Goal: Information Seeking & Learning: Learn about a topic

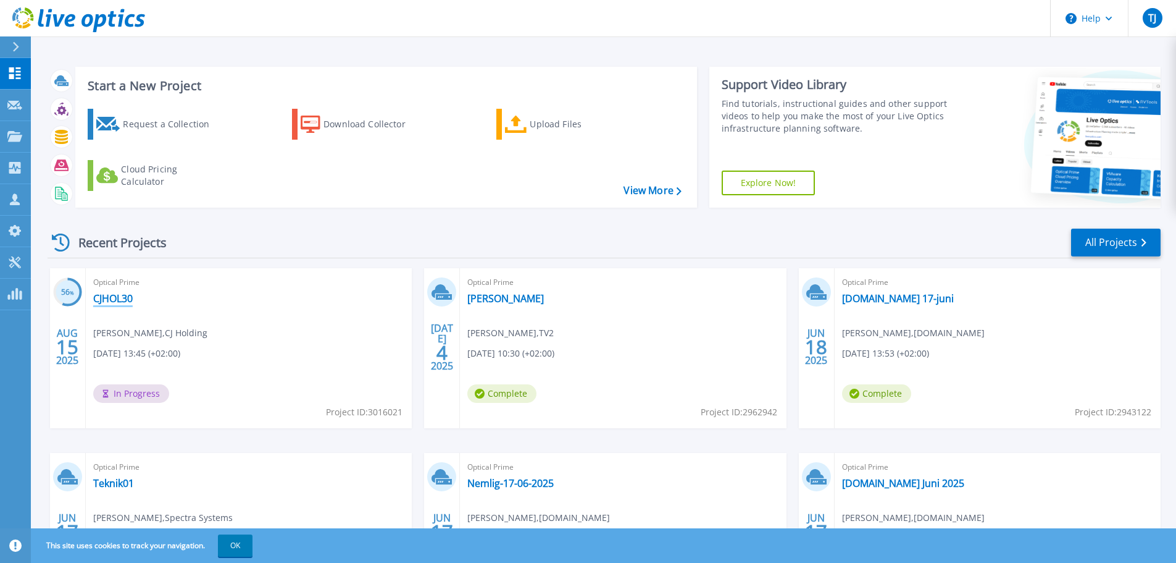
click at [125, 293] on link "CJHOL30" at bounding box center [113, 298] width 40 height 12
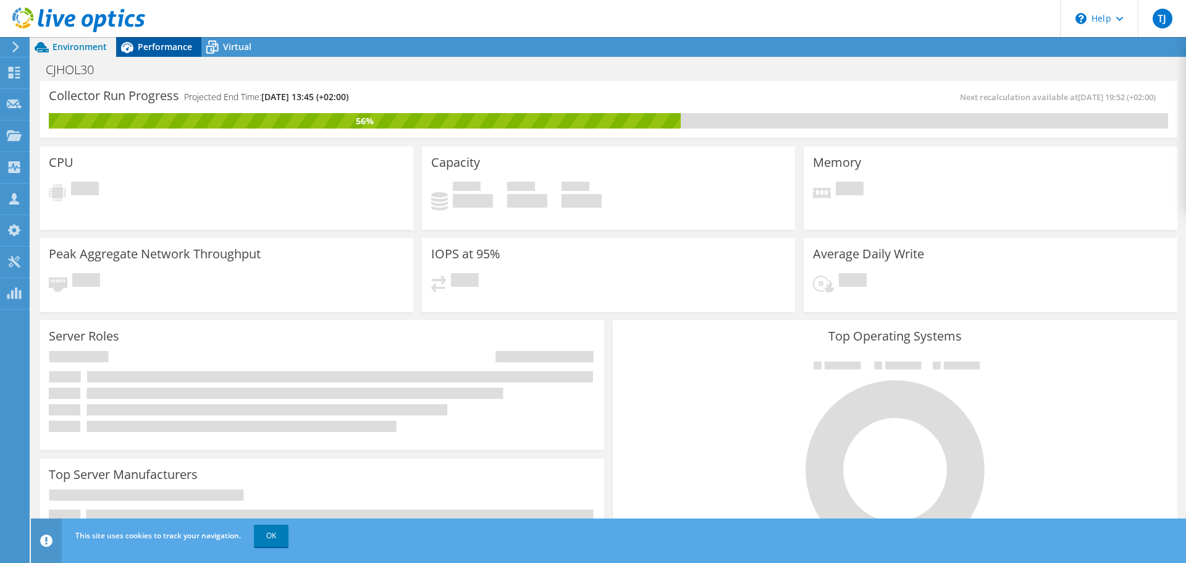
click at [145, 48] on span "Performance" at bounding box center [165, 47] width 54 height 12
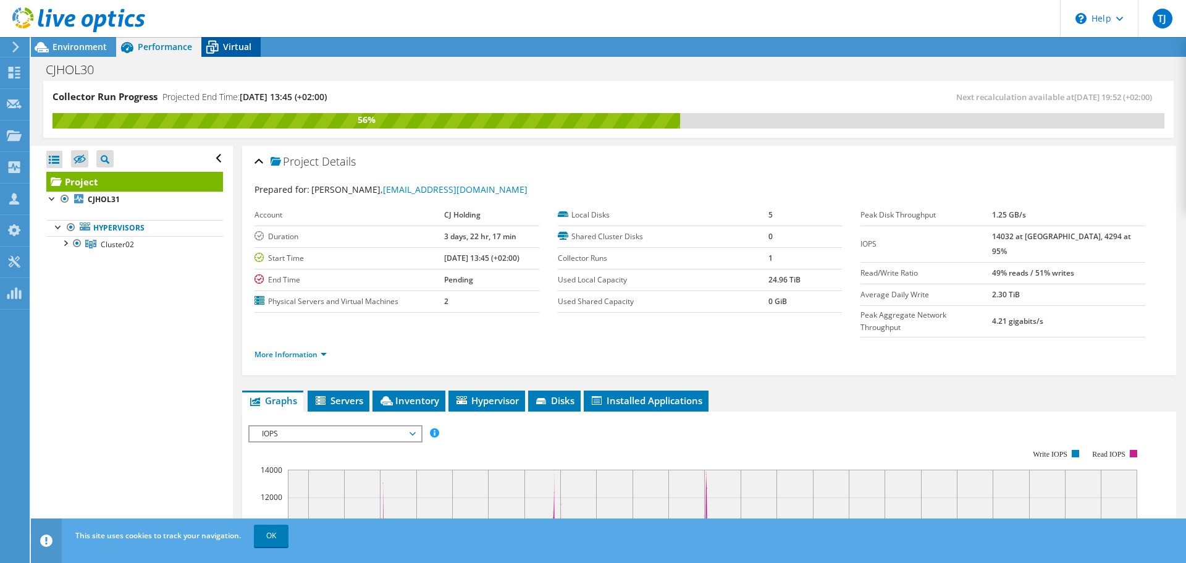
click at [240, 42] on span "Virtual" at bounding box center [237, 47] width 28 height 12
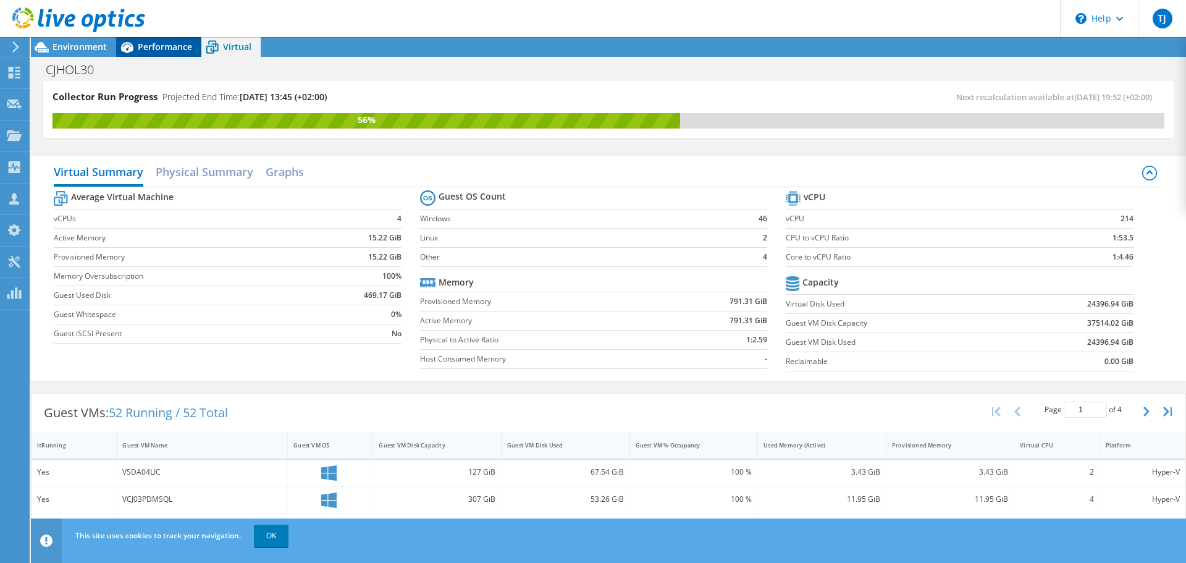
click at [163, 48] on span "Performance" at bounding box center [165, 47] width 54 height 12
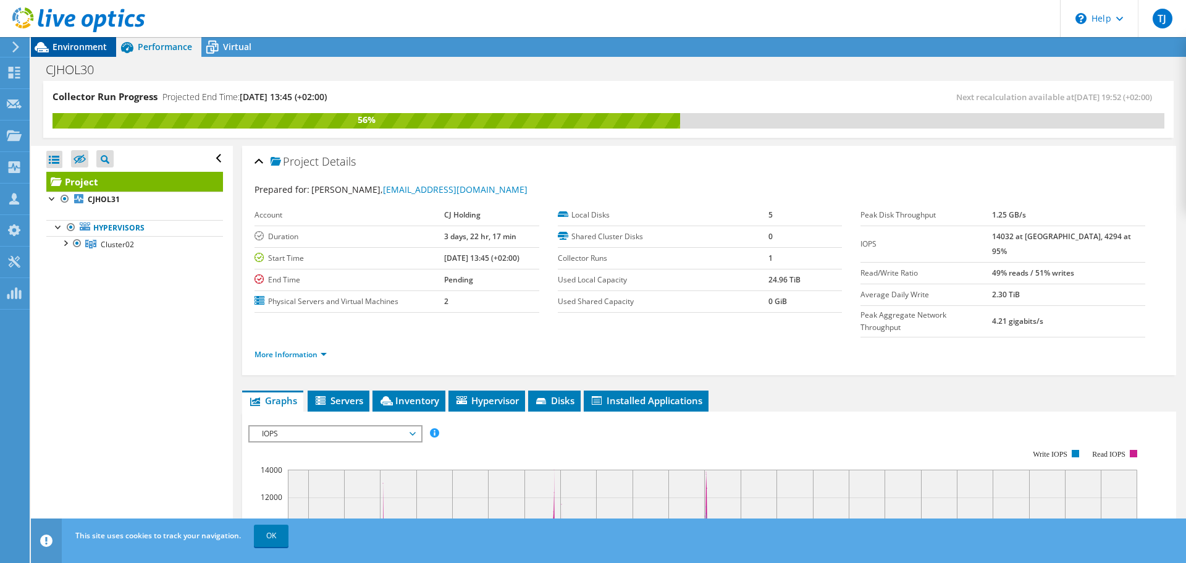
click at [91, 48] on span "Environment" at bounding box center [79, 47] width 54 height 12
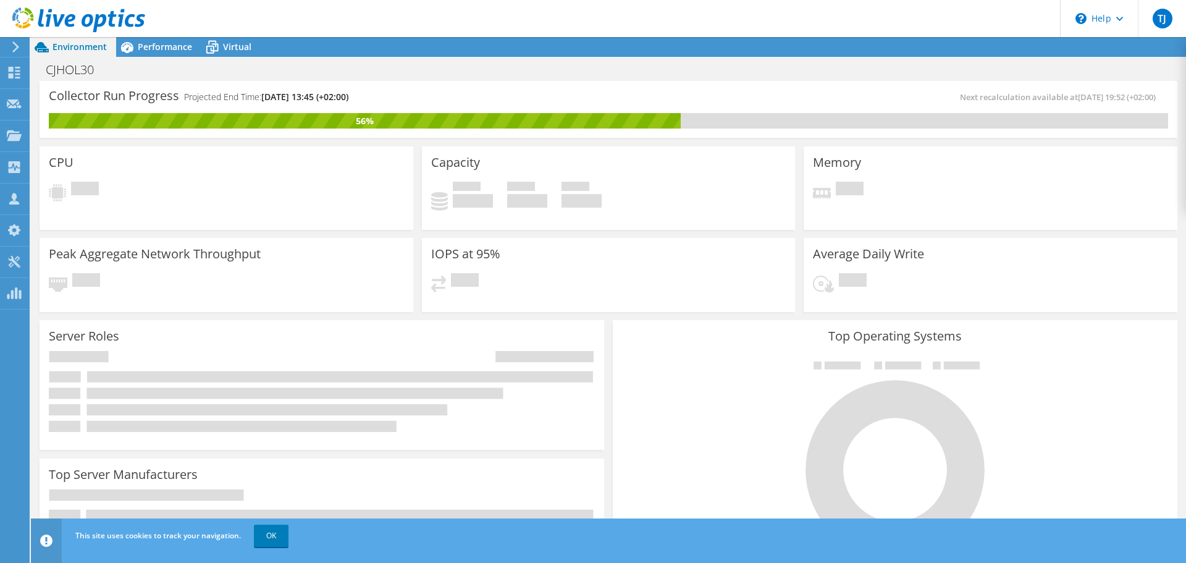
click at [390, 174] on div "CPU Pending" at bounding box center [227, 187] width 374 height 83
click at [177, 52] on span "Performance" at bounding box center [165, 47] width 54 height 12
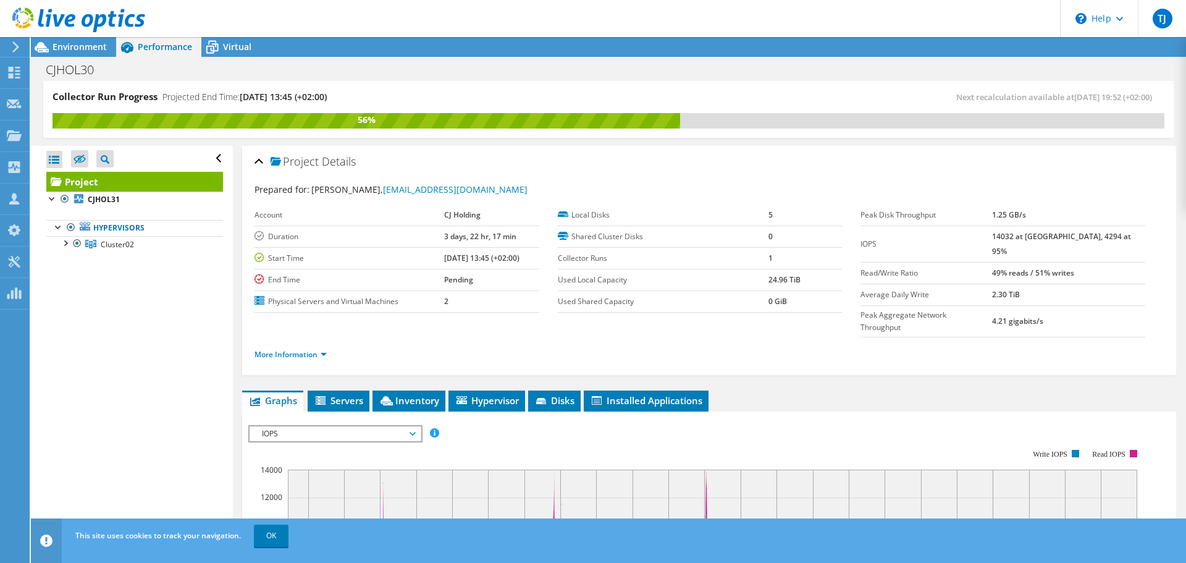
click at [316, 189] on span "Lars Frede Nielsen, lfn@cj-holding.dk" at bounding box center [419, 189] width 216 height 12
click at [232, 46] on span "Virtual" at bounding box center [237, 47] width 28 height 12
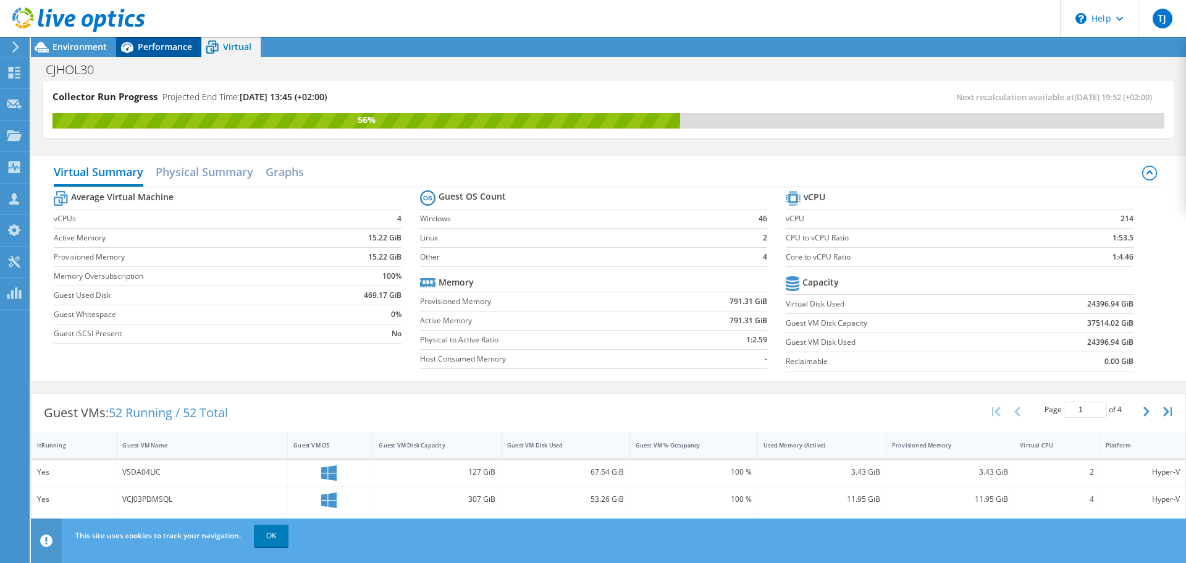
click at [137, 48] on icon at bounding box center [127, 47] width 22 height 22
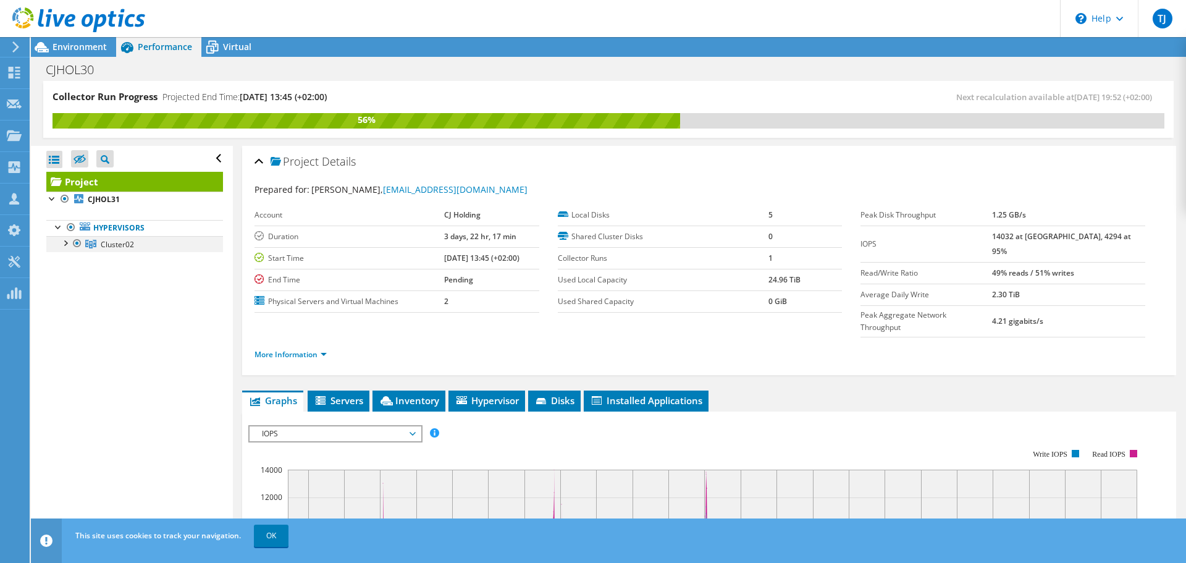
click at [64, 245] on div at bounding box center [65, 242] width 12 height 12
click at [70, 273] on div at bounding box center [71, 274] width 12 height 12
click at [72, 257] on div at bounding box center [71, 258] width 12 height 12
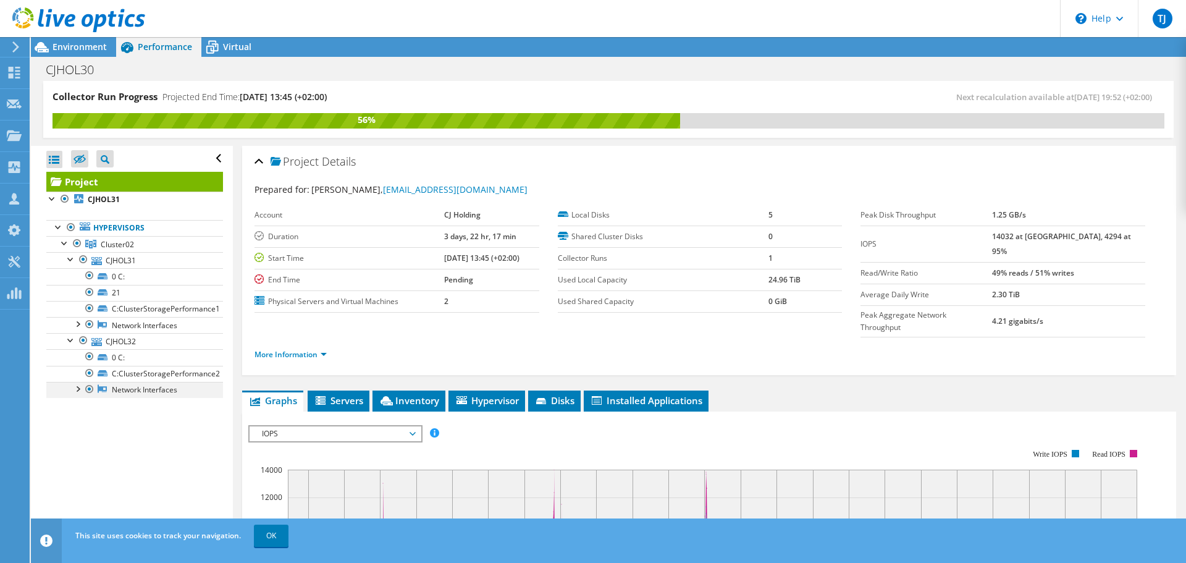
click at [80, 392] on div at bounding box center [77, 388] width 12 height 12
click at [80, 391] on div at bounding box center [77, 388] width 12 height 12
click at [78, 392] on div at bounding box center [77, 388] width 12 height 12
click at [73, 338] on div at bounding box center [71, 339] width 12 height 12
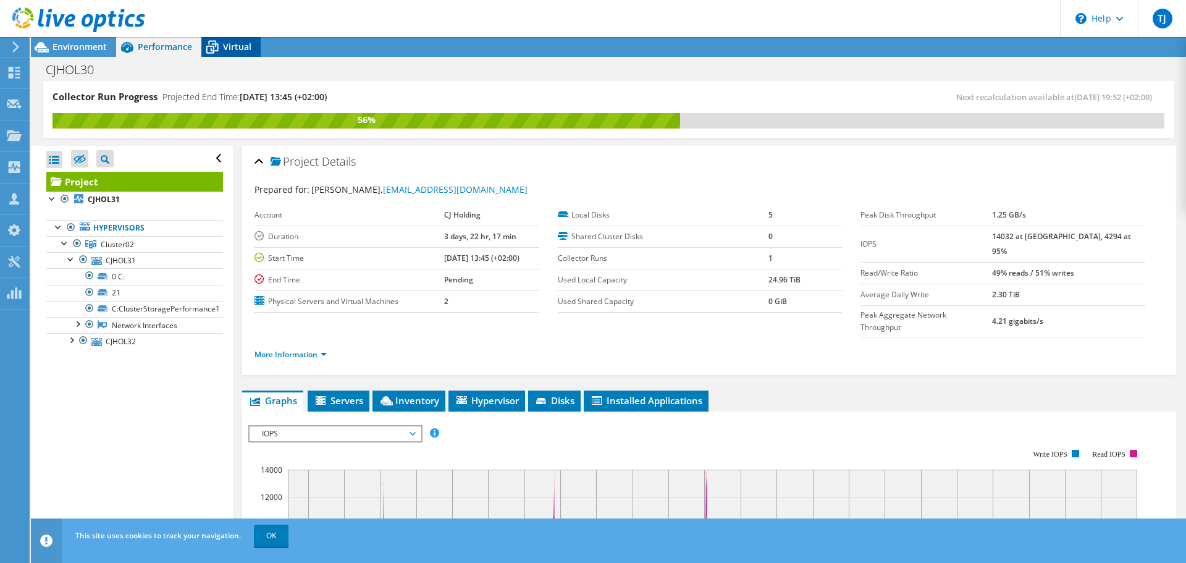
click at [224, 49] on span "Virtual" at bounding box center [237, 47] width 28 height 12
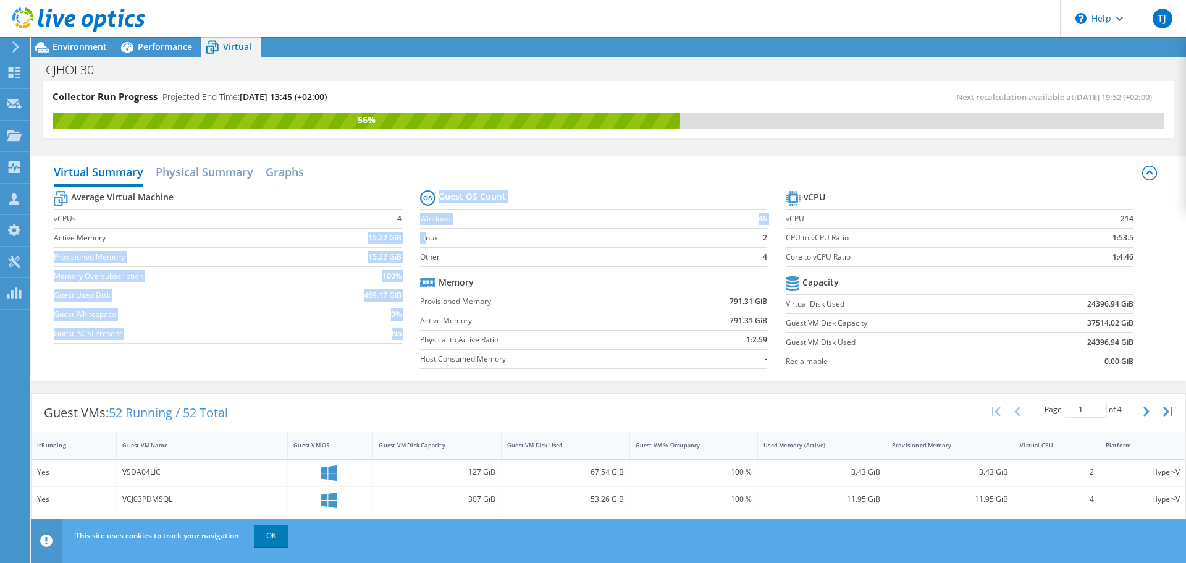
drag, startPoint x: 400, startPoint y: 237, endPoint x: 422, endPoint y: 238, distance: 22.9
click at [422, 238] on div "Average Virtual Machine vCPUs 4 Active Memory 15.22 GiB Provisioned Memory 15.2…" at bounding box center [608, 282] width 1109 height 190
click at [379, 258] on b "15.22 GiB" at bounding box center [384, 257] width 33 height 12
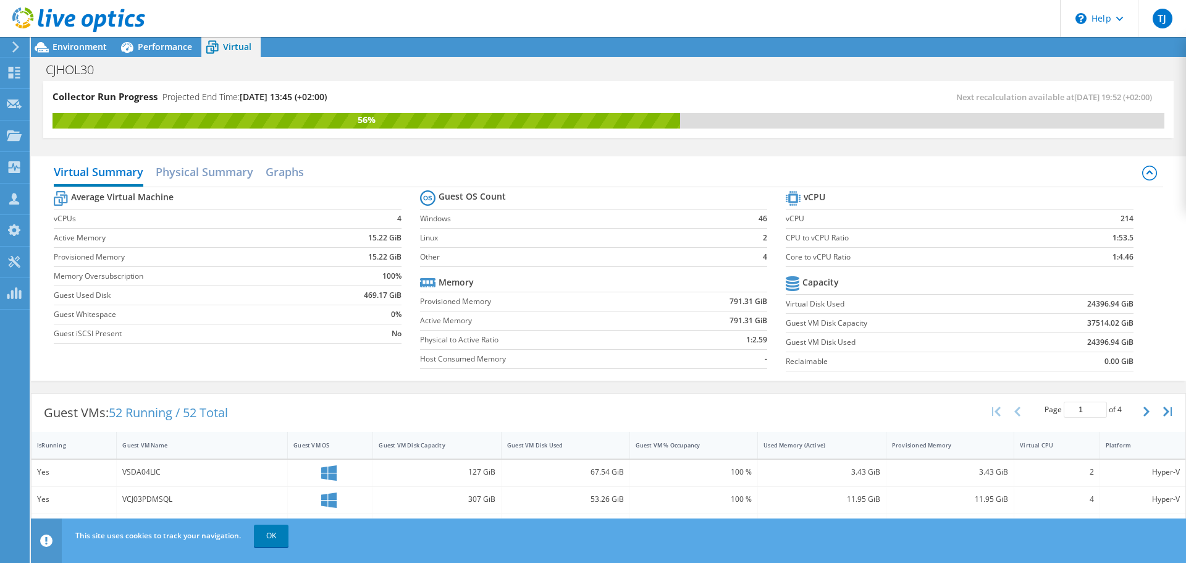
scroll to position [369, 0]
click at [794, 447] on div "Used Memory (Active)" at bounding box center [814, 445] width 102 height 8
drag, startPoint x: 823, startPoint y: 450, endPoint x: 869, endPoint y: 444, distance: 46.7
click at [824, 450] on div "Used Memory (Active)" at bounding box center [814, 444] width 113 height 19
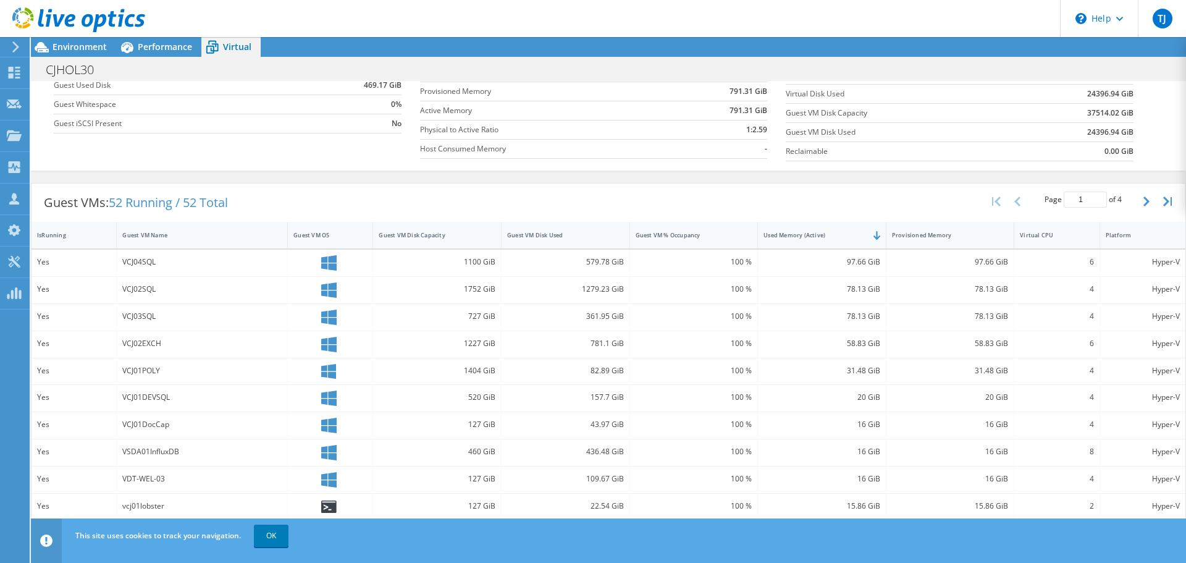
scroll to position [86, 0]
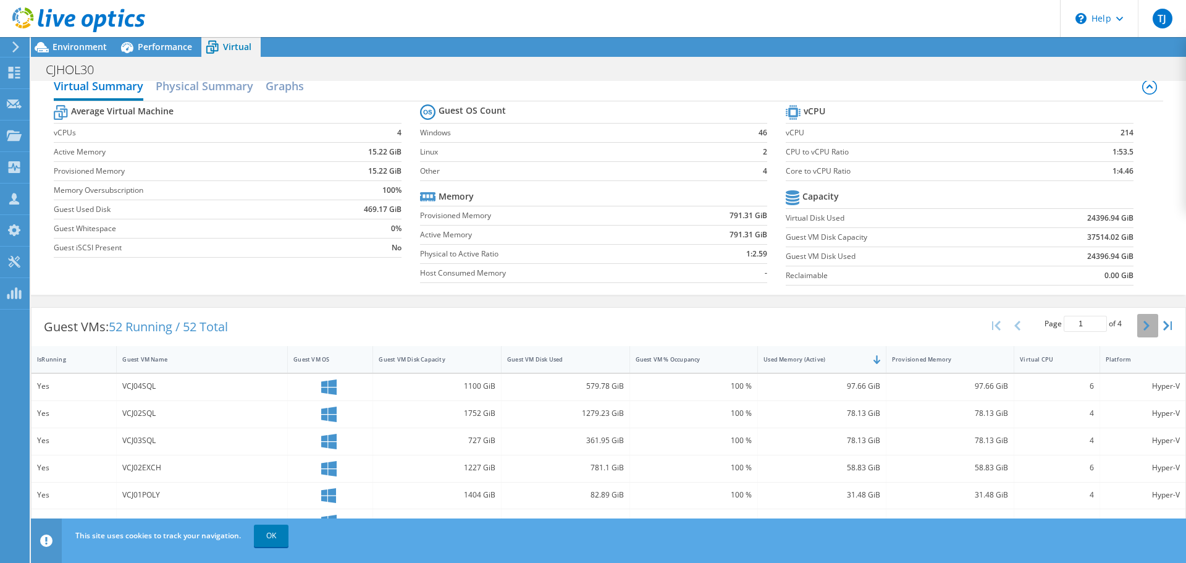
click at [1144, 324] on button "button" at bounding box center [1147, 325] width 21 height 23
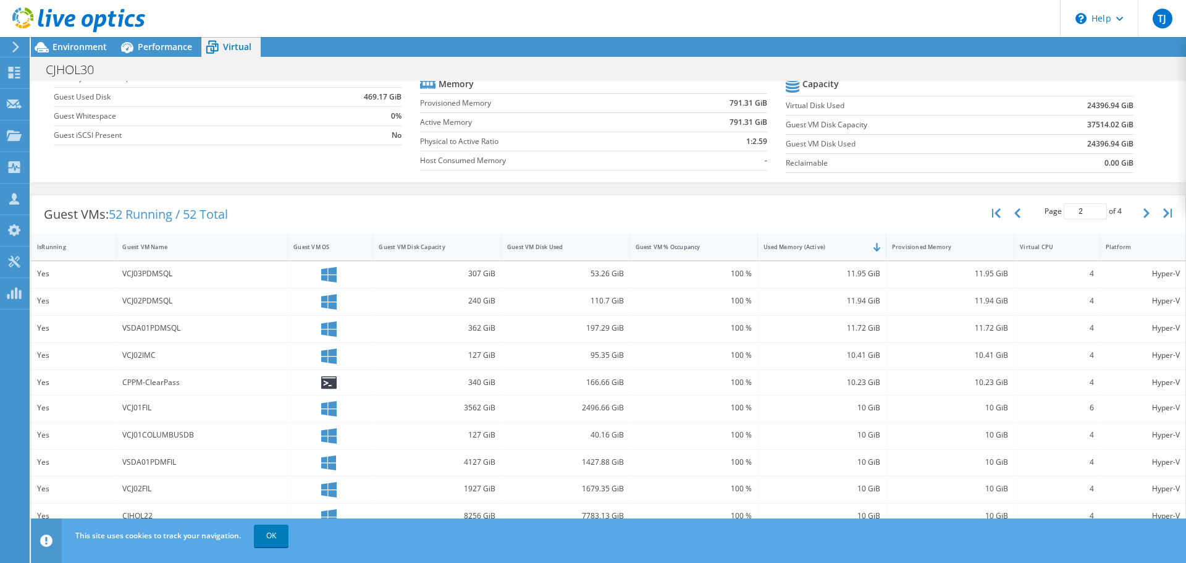
scroll to position [23, 0]
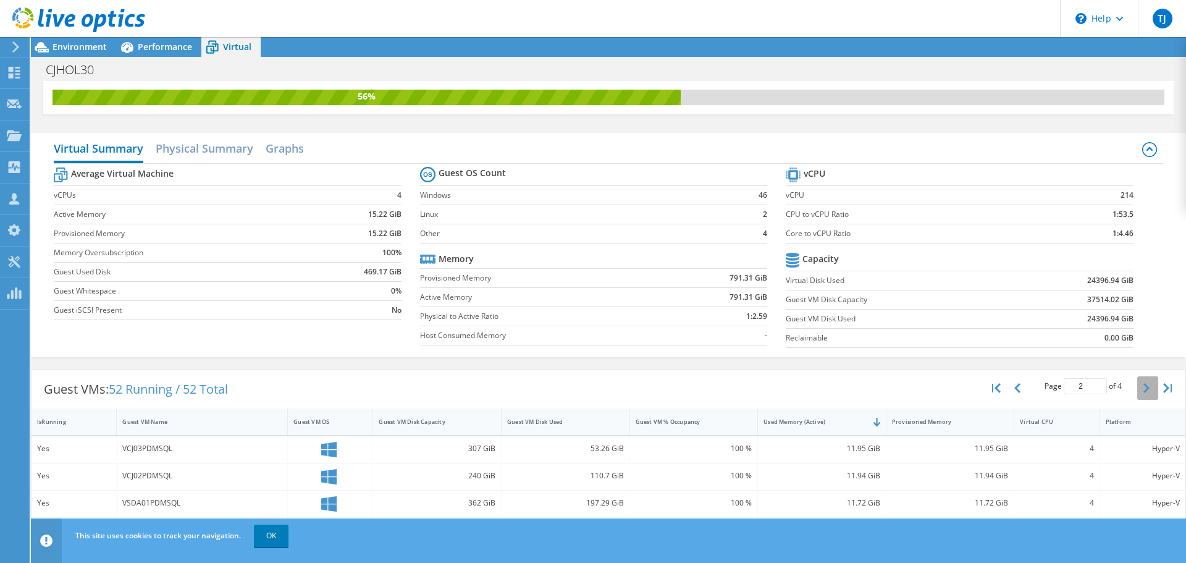
click at [1137, 382] on button "button" at bounding box center [1147, 387] width 21 height 23
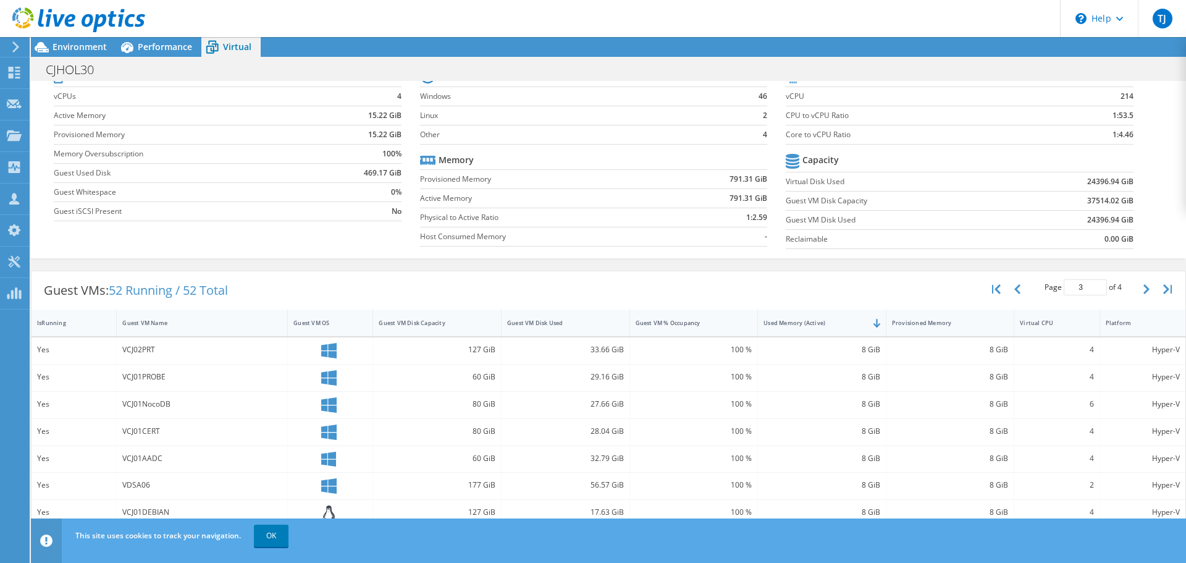
scroll to position [26, 0]
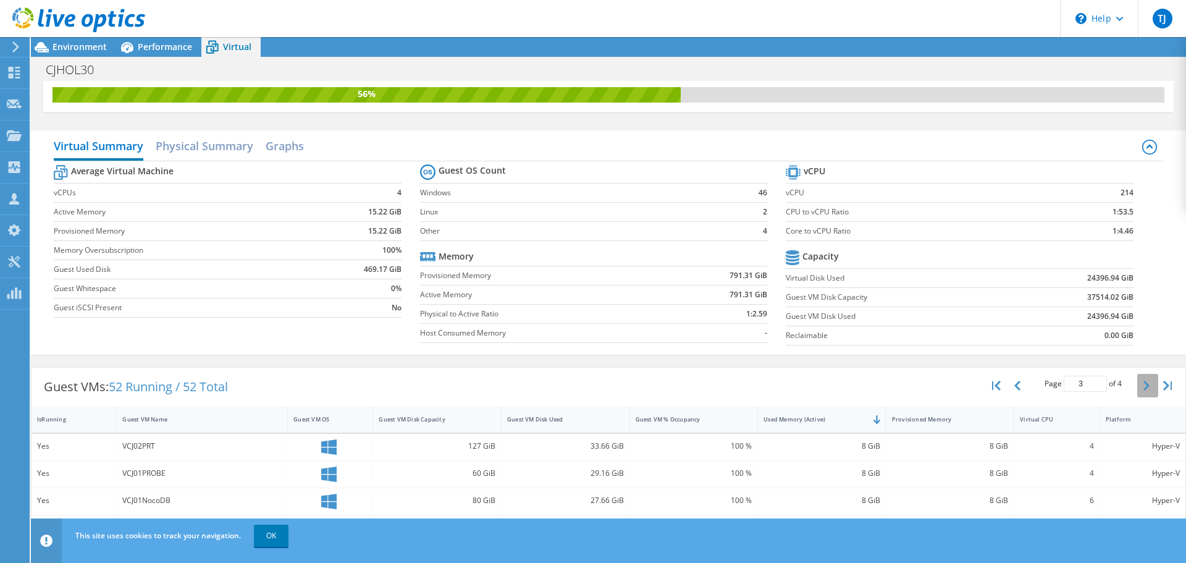
click at [1143, 385] on button "button" at bounding box center [1147, 385] width 21 height 23
type input "4"
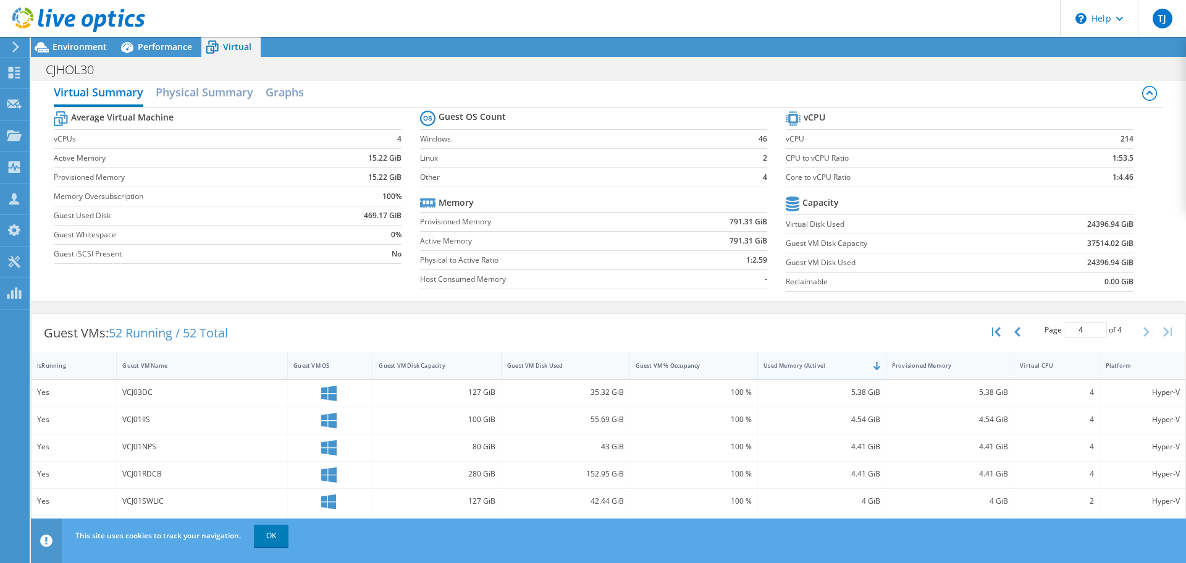
scroll to position [117, 0]
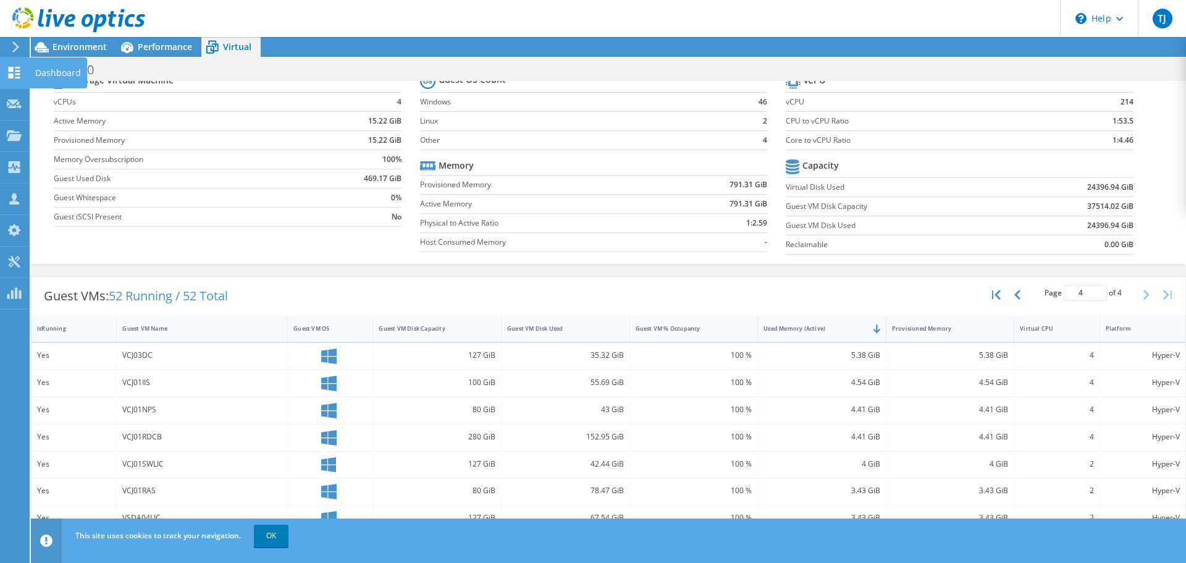
click at [42, 78] on div "Dashboard" at bounding box center [58, 72] width 58 height 31
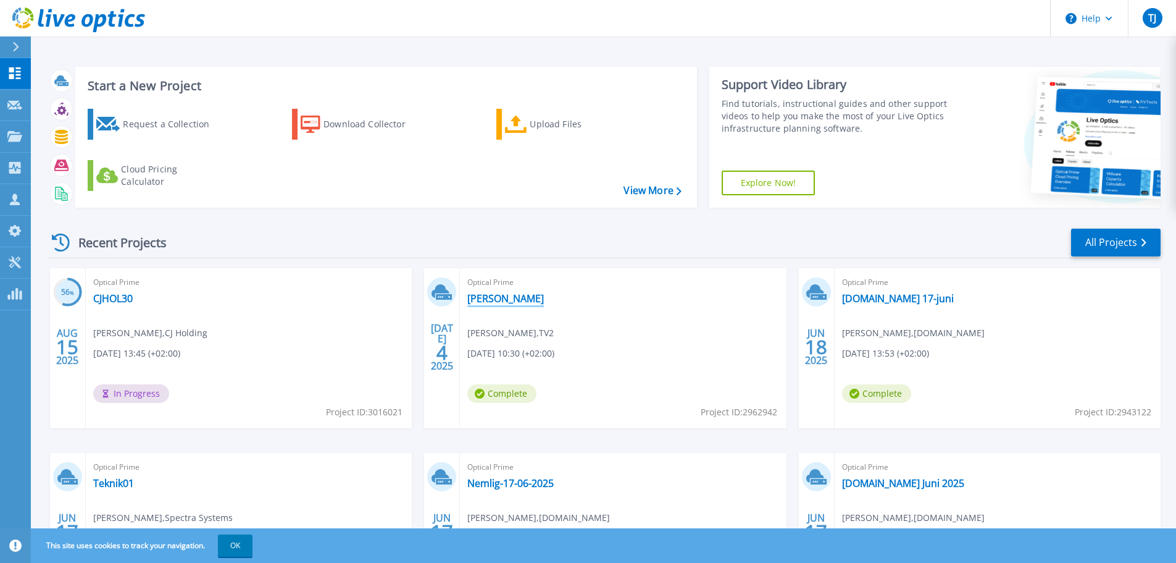
click at [479, 297] on link "[PERSON_NAME]" at bounding box center [506, 298] width 77 height 12
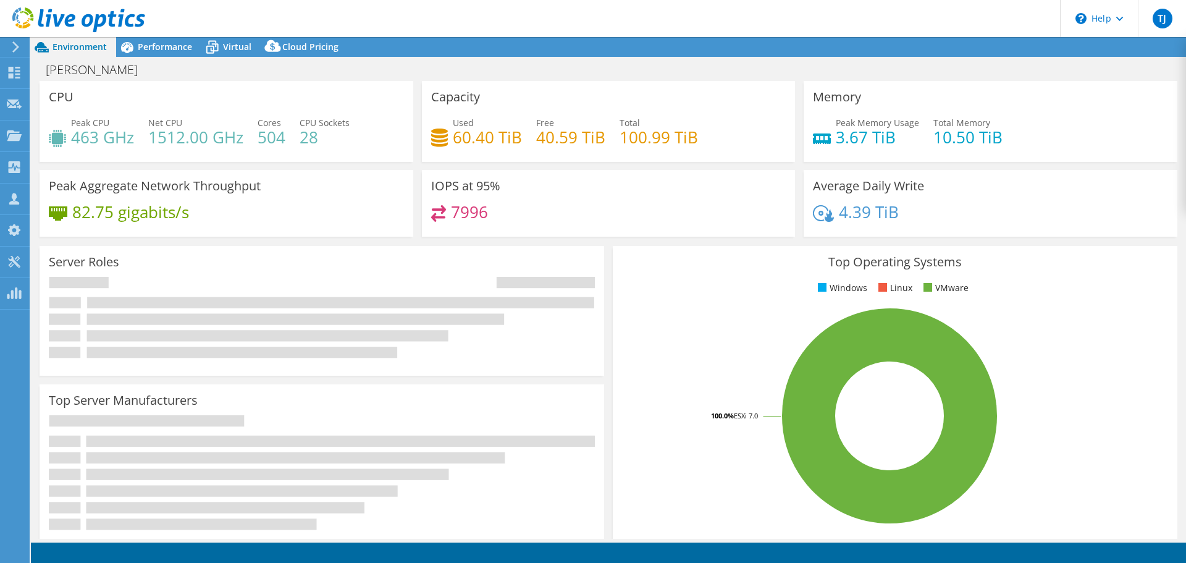
select select "EUFrankfurt"
select select "EUR"
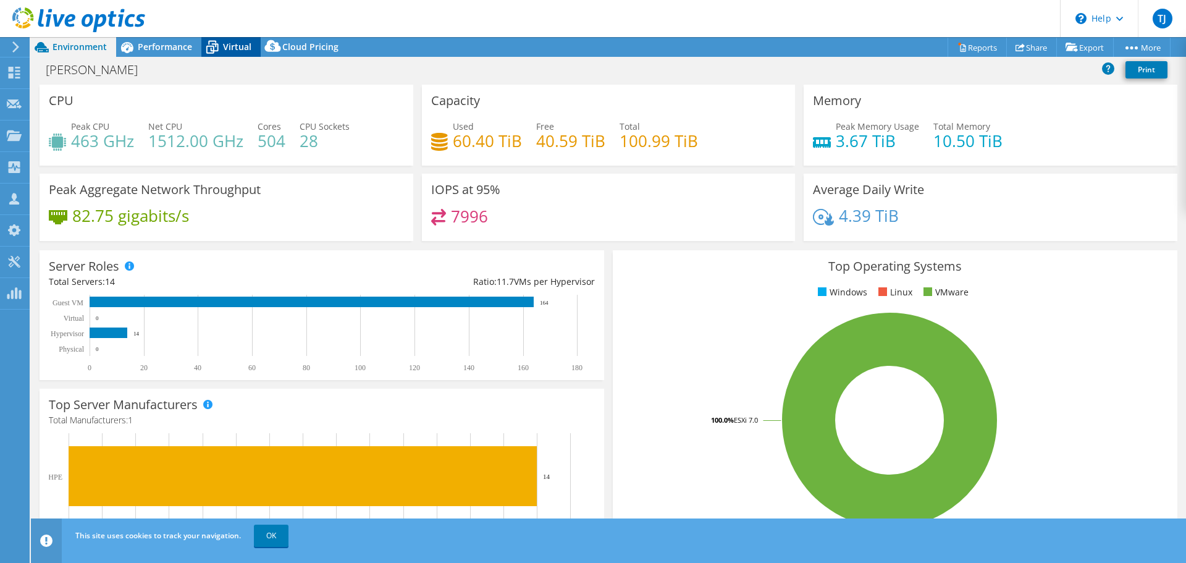
click at [224, 48] on span "Virtual" at bounding box center [237, 47] width 28 height 12
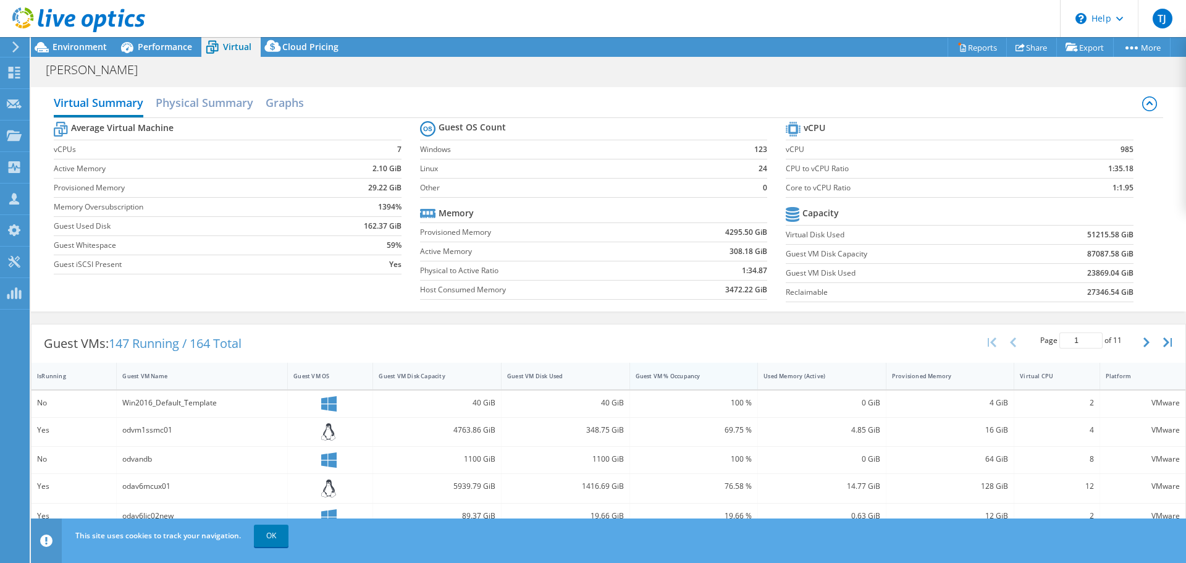
click at [689, 374] on div "Guest VM % Occupancy" at bounding box center [686, 376] width 102 height 8
click at [688, 374] on div "Guest VM % Occupancy" at bounding box center [686, 376] width 102 height 8
drag, startPoint x: 702, startPoint y: 376, endPoint x: 711, endPoint y: 383, distance: 11.5
click at [708, 383] on div "Guest VM % Occupancy" at bounding box center [686, 375] width 113 height 19
click at [669, 377] on div "Guest VM % Occupancy" at bounding box center [686, 376] width 102 height 8
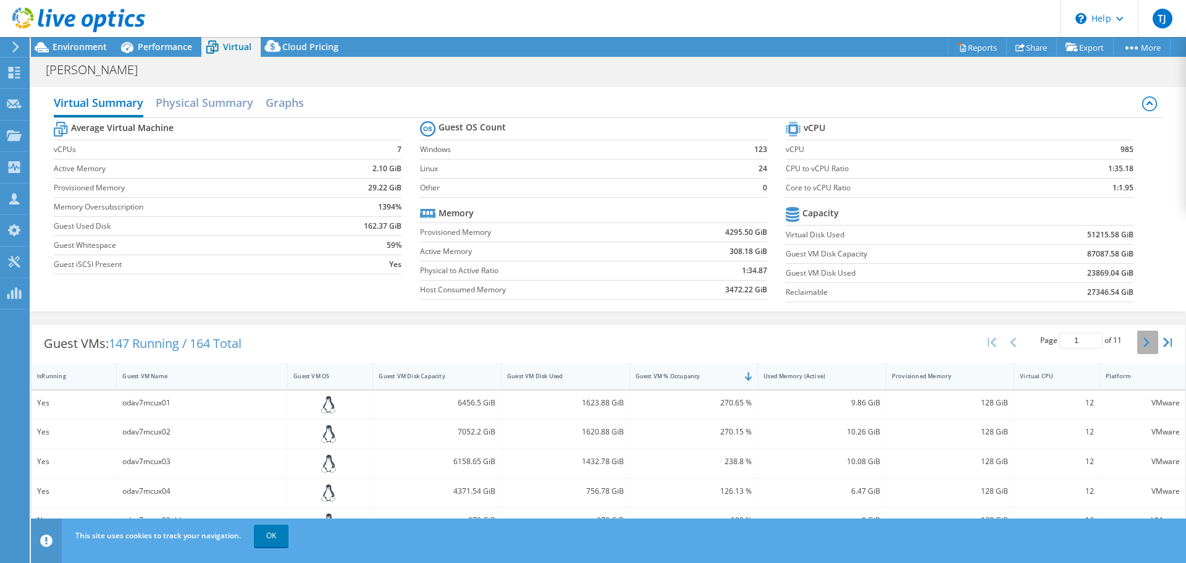
click at [1143, 340] on button "button" at bounding box center [1147, 341] width 21 height 23
click at [1010, 345] on icon "button" at bounding box center [1013, 342] width 6 height 10
click at [1007, 343] on button "button" at bounding box center [1014, 341] width 21 height 23
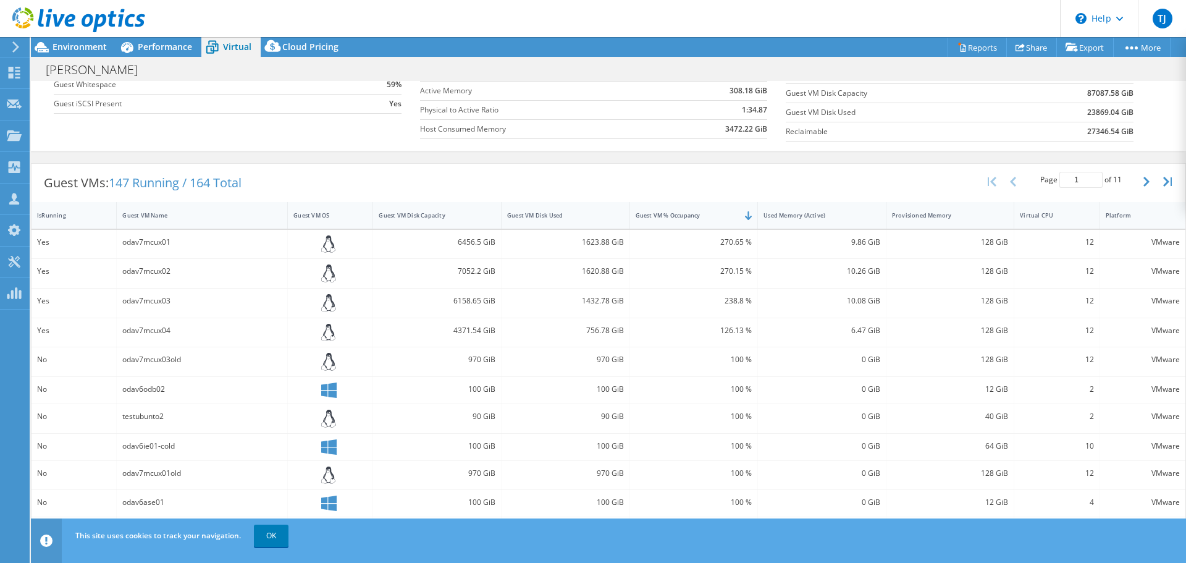
scroll to position [247, 0]
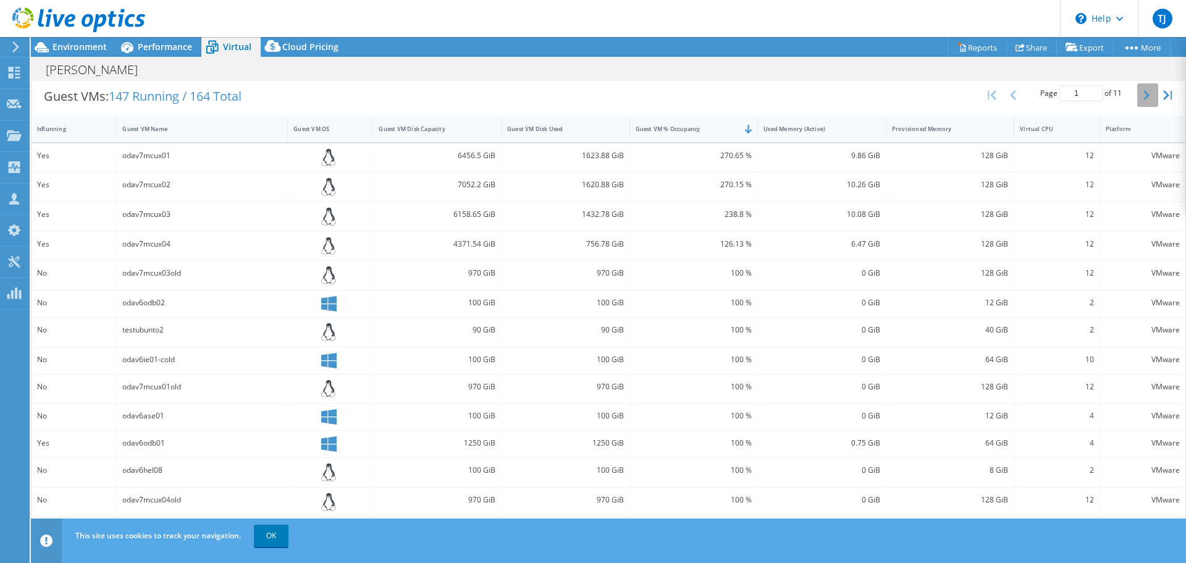
click at [1143, 98] on icon "button" at bounding box center [1146, 95] width 6 height 10
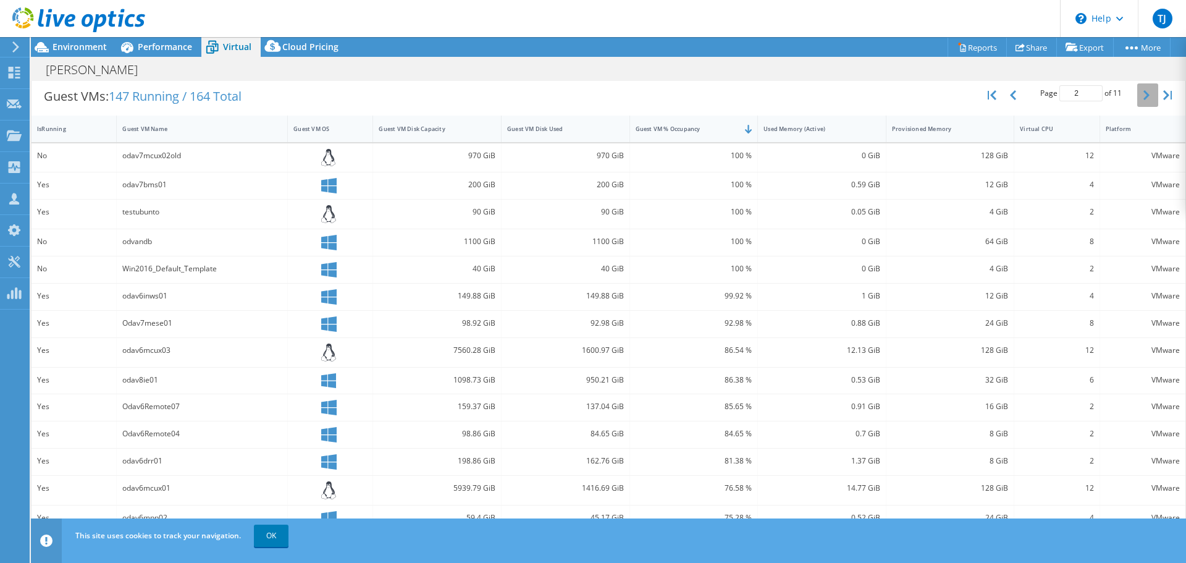
click at [1143, 98] on icon "button" at bounding box center [1146, 95] width 6 height 10
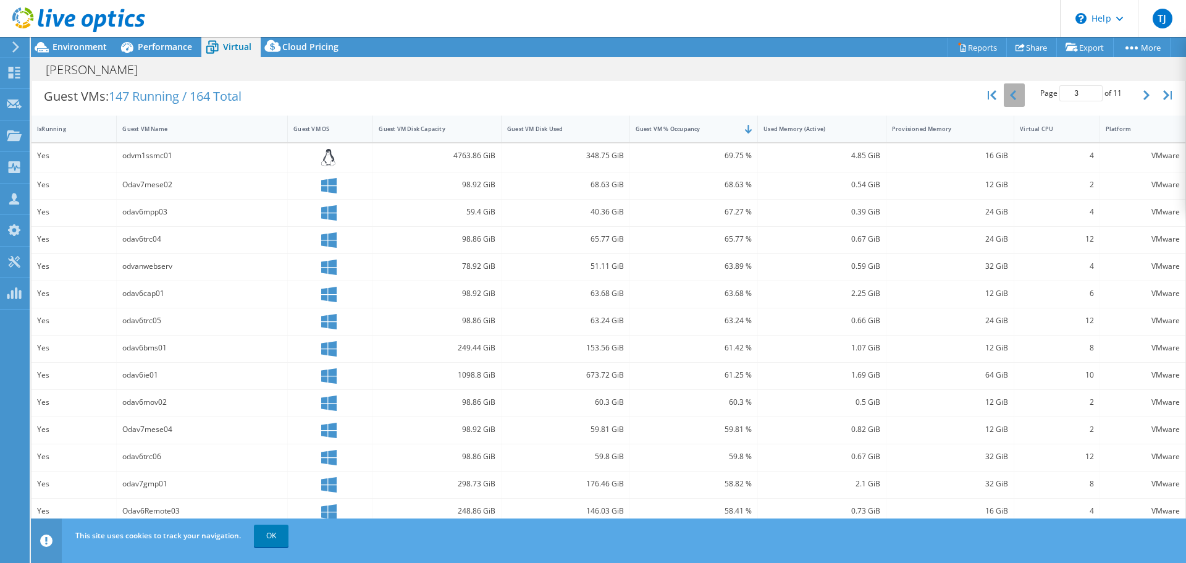
click at [1010, 95] on icon "button" at bounding box center [1013, 95] width 6 height 10
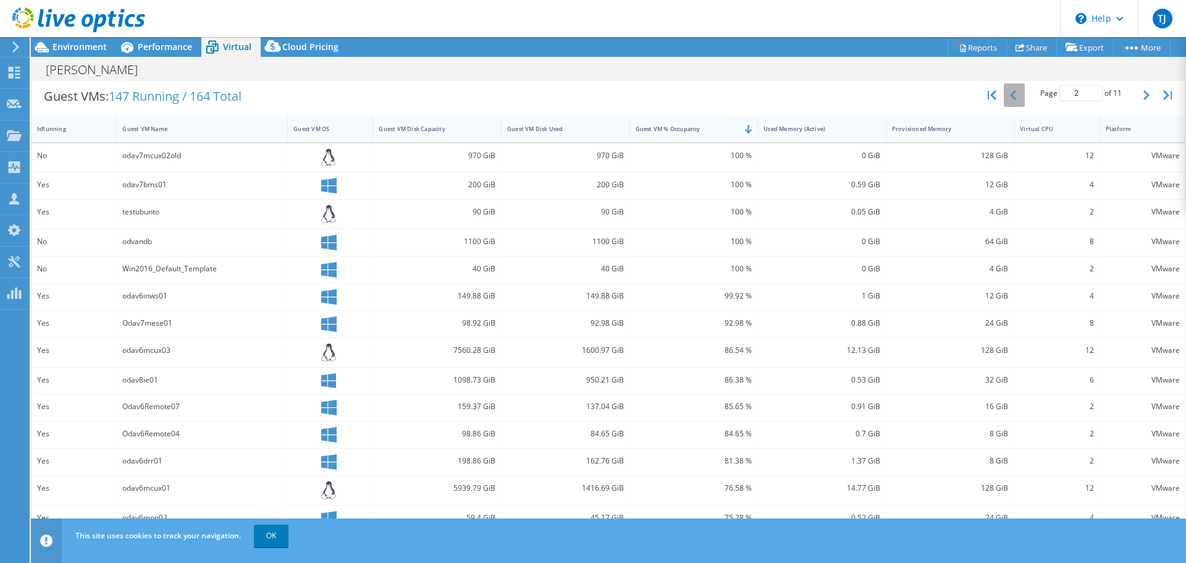
click at [1010, 95] on icon "button" at bounding box center [1013, 95] width 6 height 10
type input "1"
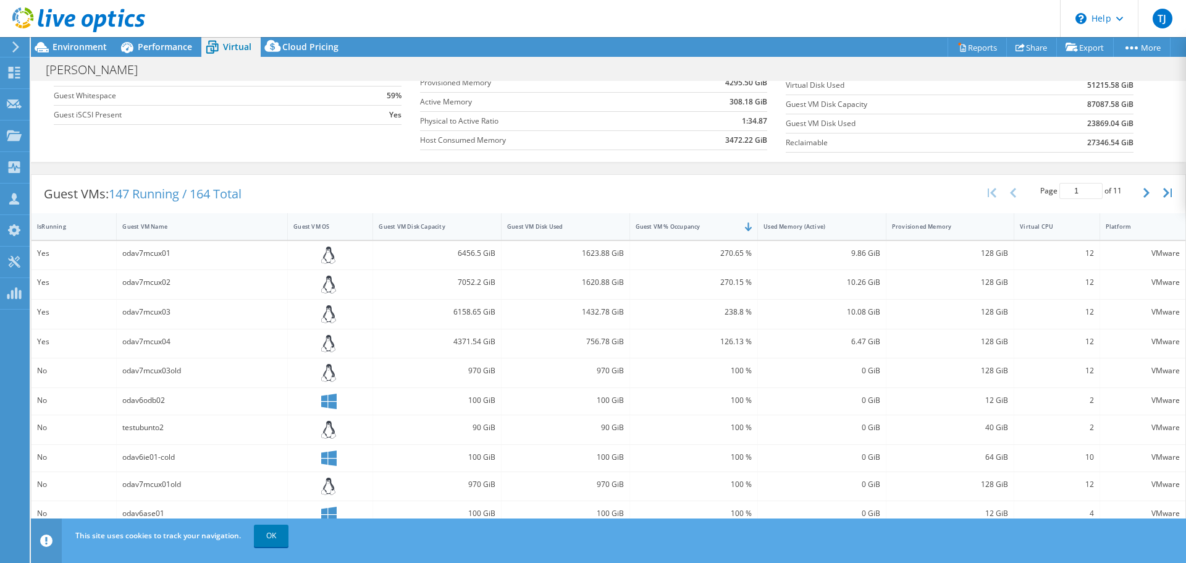
scroll to position [0, 0]
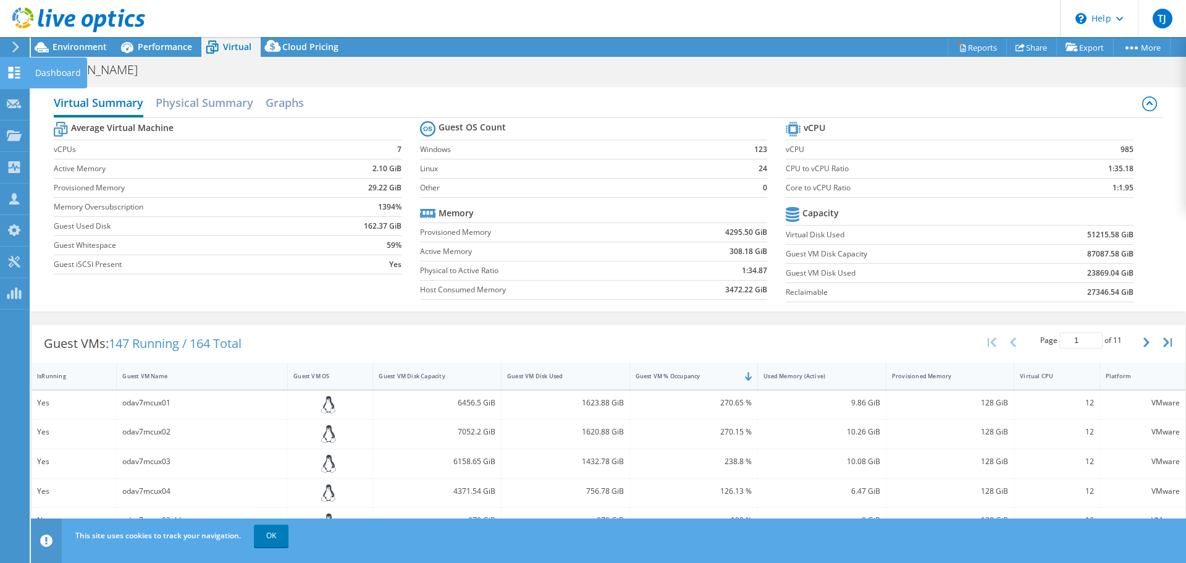
click at [52, 69] on div "Dashboard" at bounding box center [58, 72] width 58 height 31
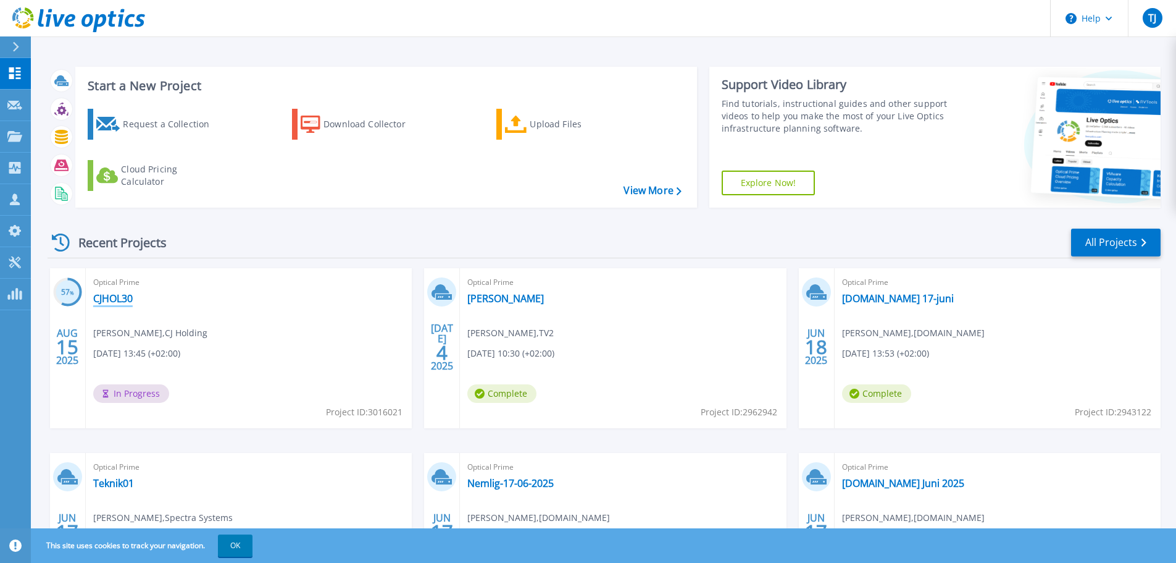
click at [112, 300] on link "CJHOL30" at bounding box center [113, 298] width 40 height 12
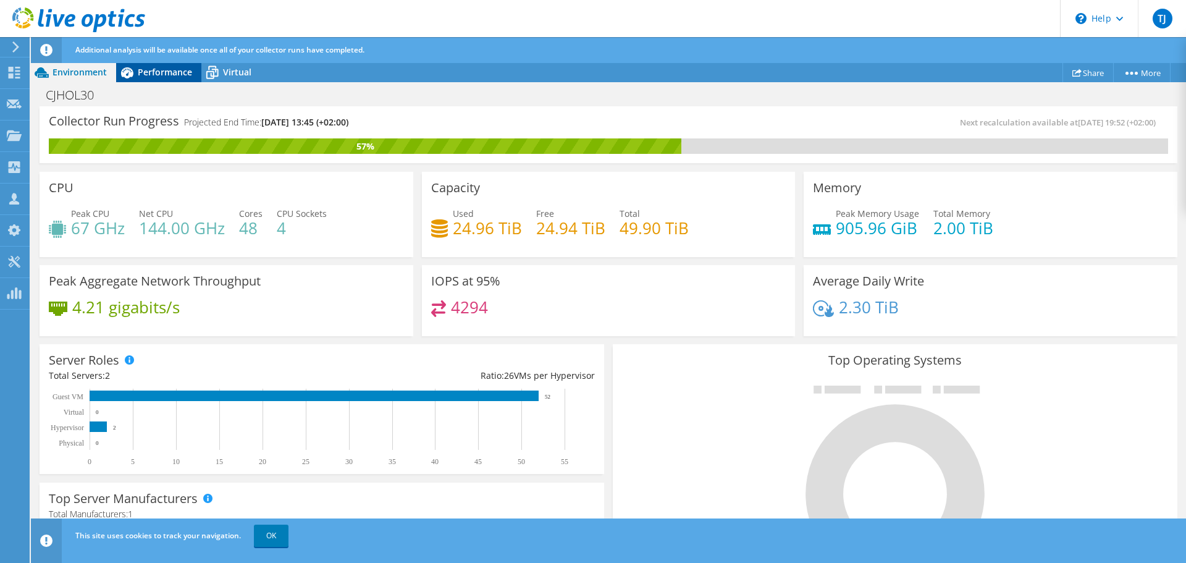
click at [162, 75] on span "Performance" at bounding box center [165, 72] width 54 height 12
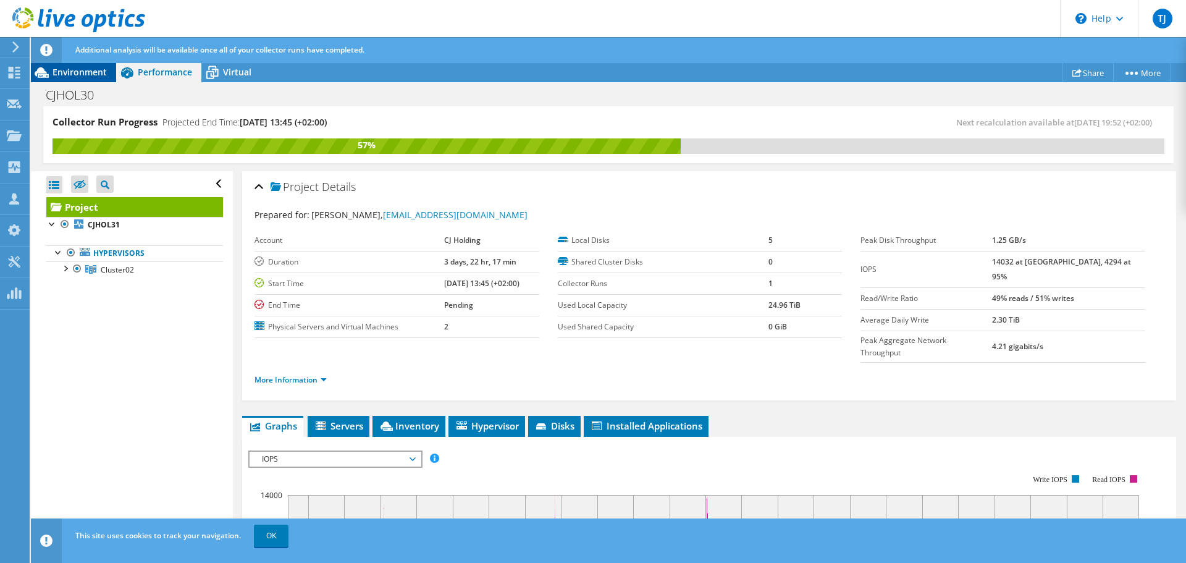
click at [63, 72] on span "Environment" at bounding box center [79, 72] width 54 height 12
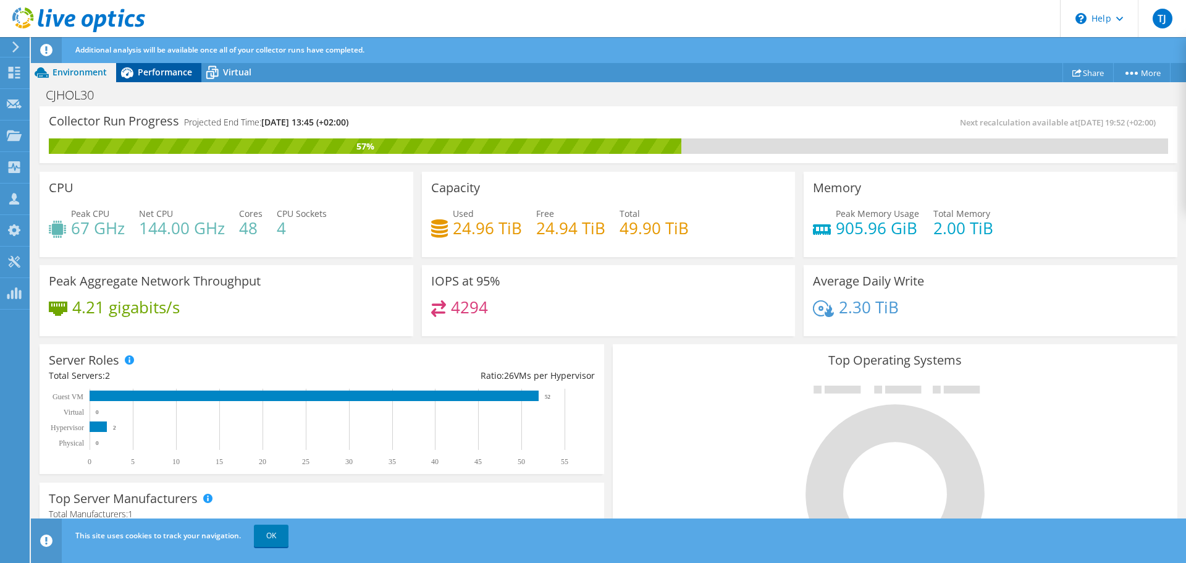
click at [188, 69] on span "Performance" at bounding box center [165, 72] width 54 height 12
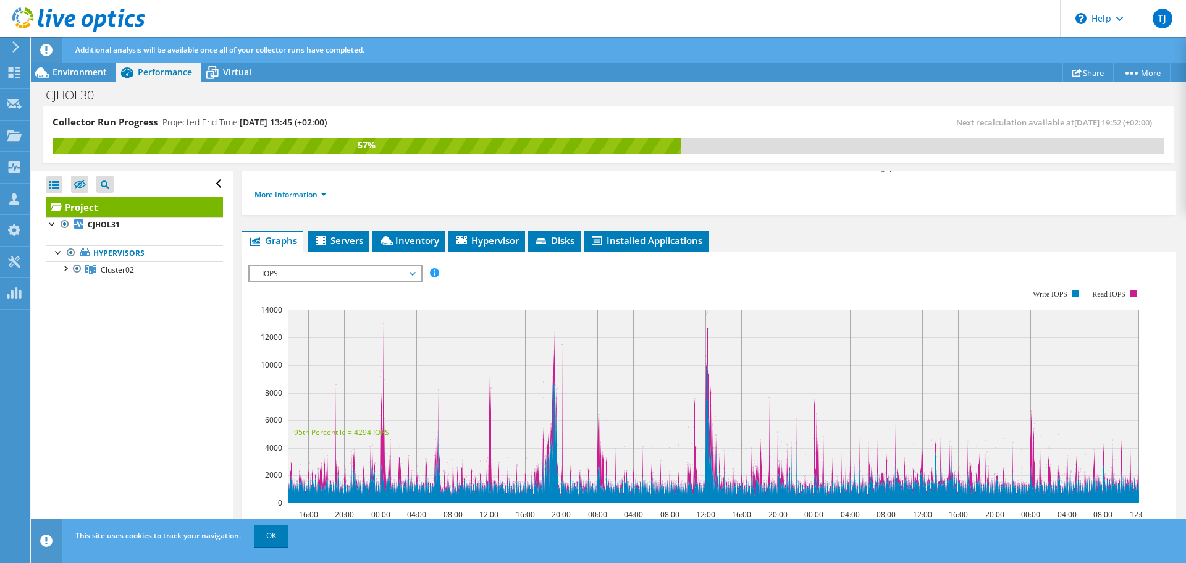
scroll to position [369, 0]
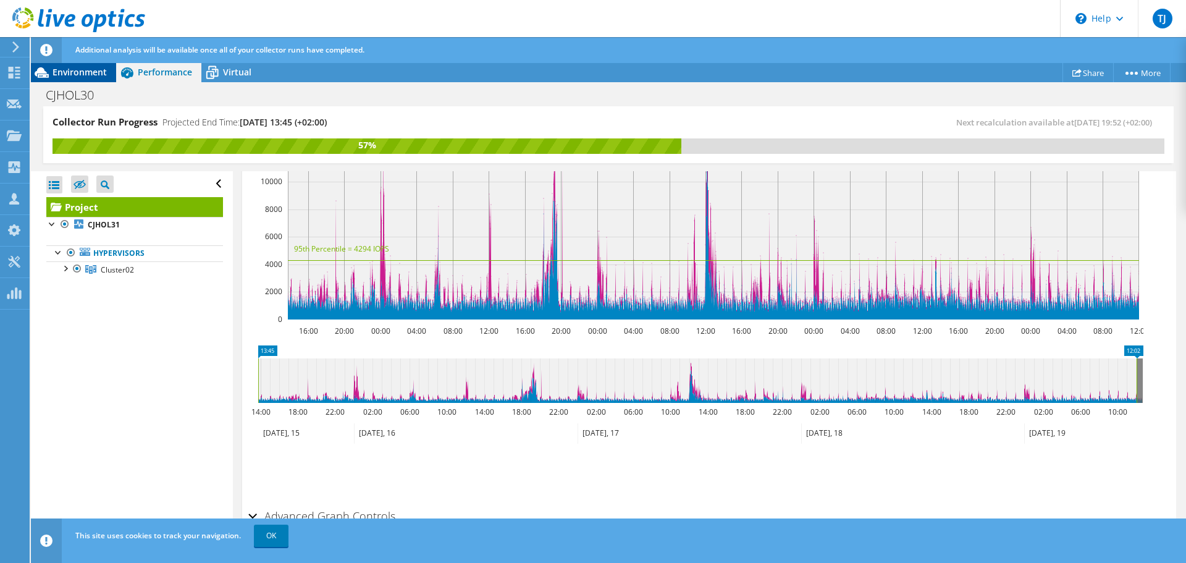
click at [87, 77] on span "Environment" at bounding box center [79, 72] width 54 height 12
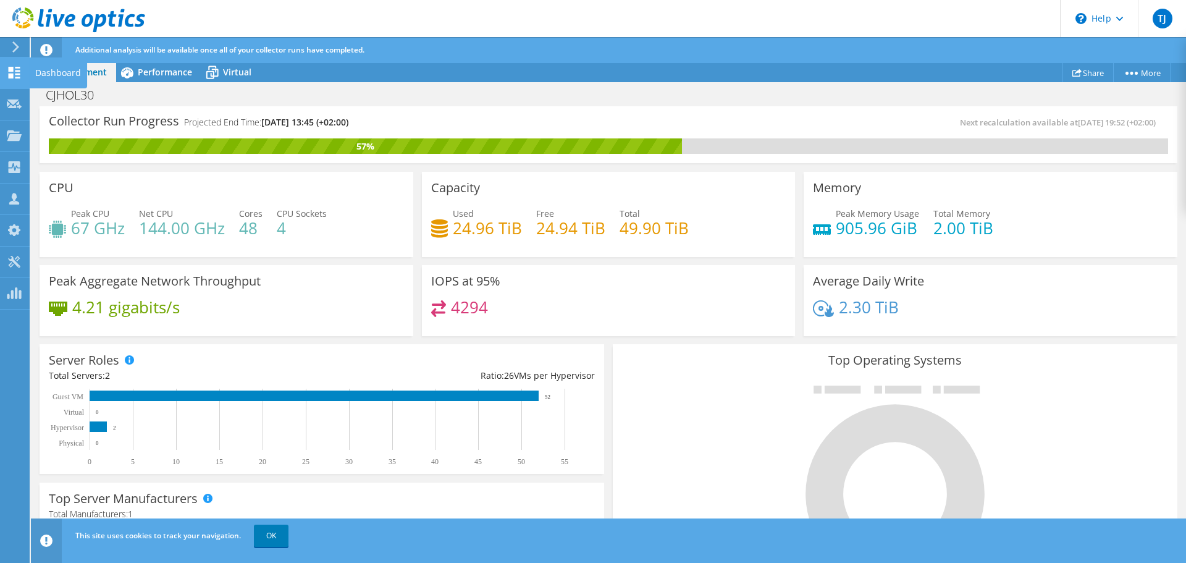
click at [67, 71] on div "Dashboard" at bounding box center [58, 72] width 58 height 31
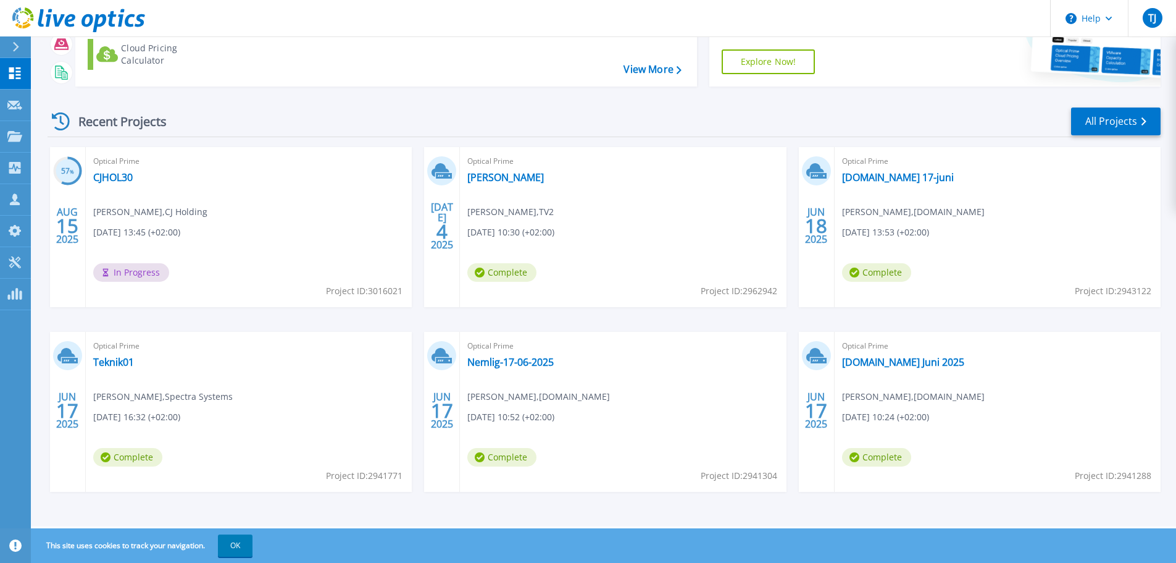
scroll to position [122, 0]
